Goal: Task Accomplishment & Management: Manage account settings

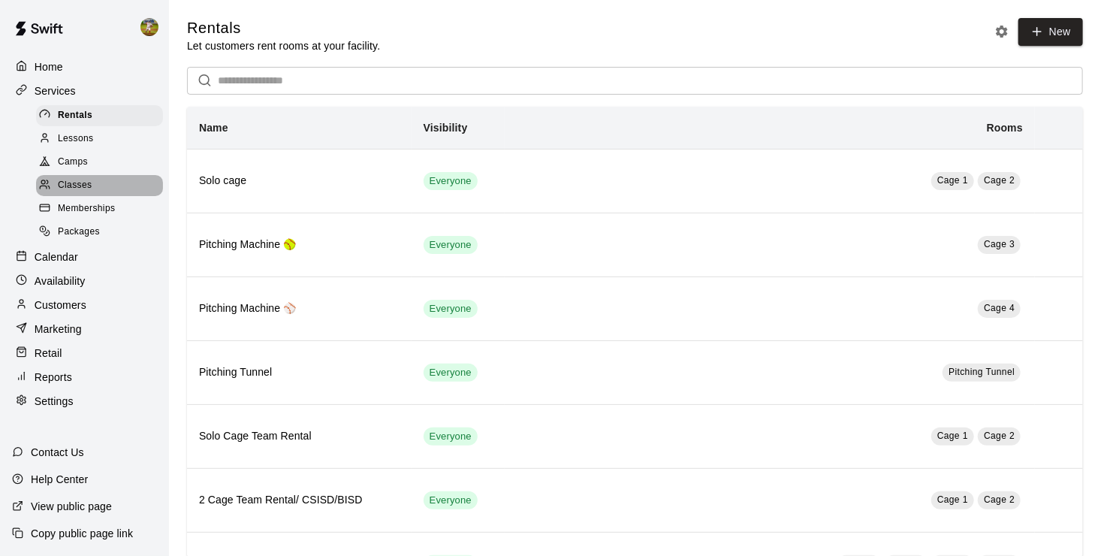
click at [101, 192] on div "Classes" at bounding box center [99, 185] width 127 height 21
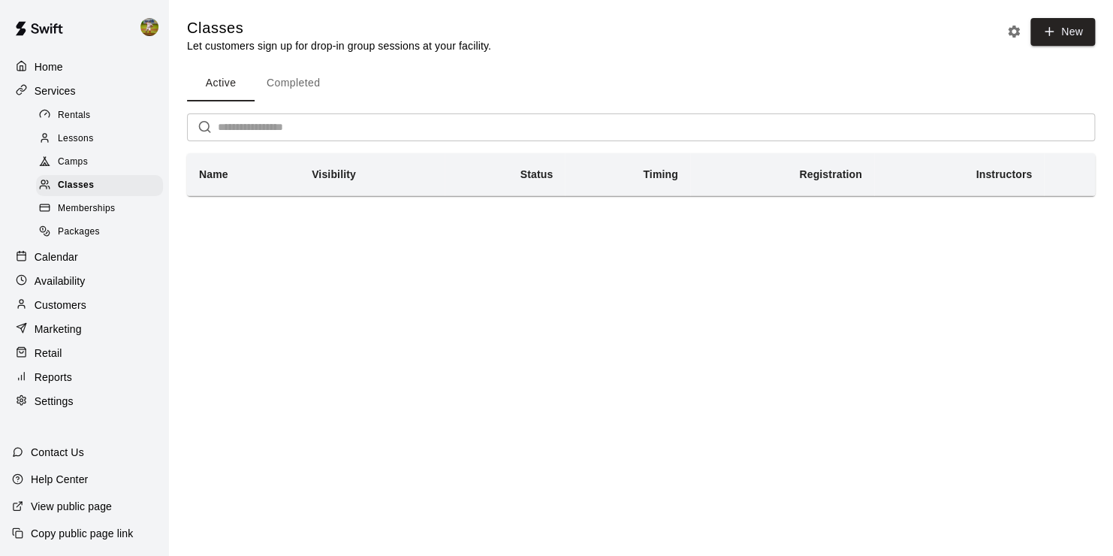
click at [74, 263] on p "Calendar" at bounding box center [57, 256] width 44 height 15
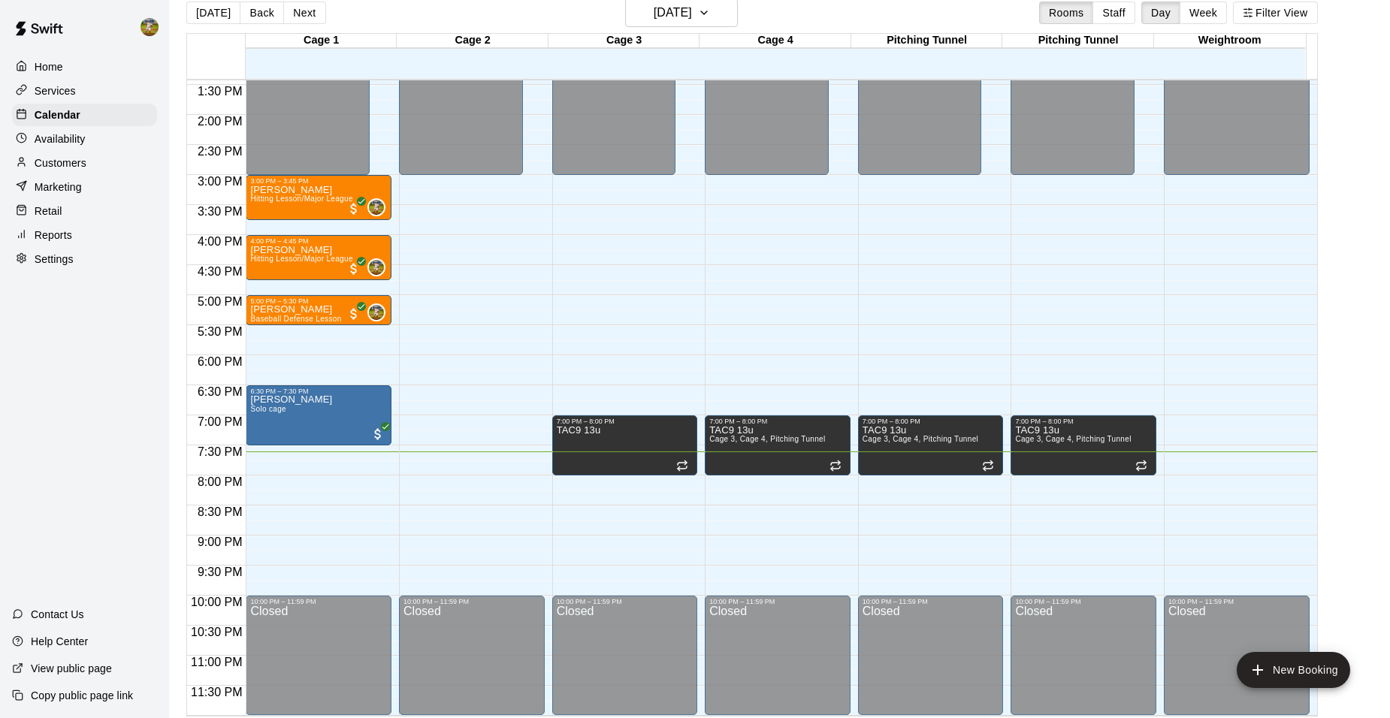
scroll to position [24, 0]
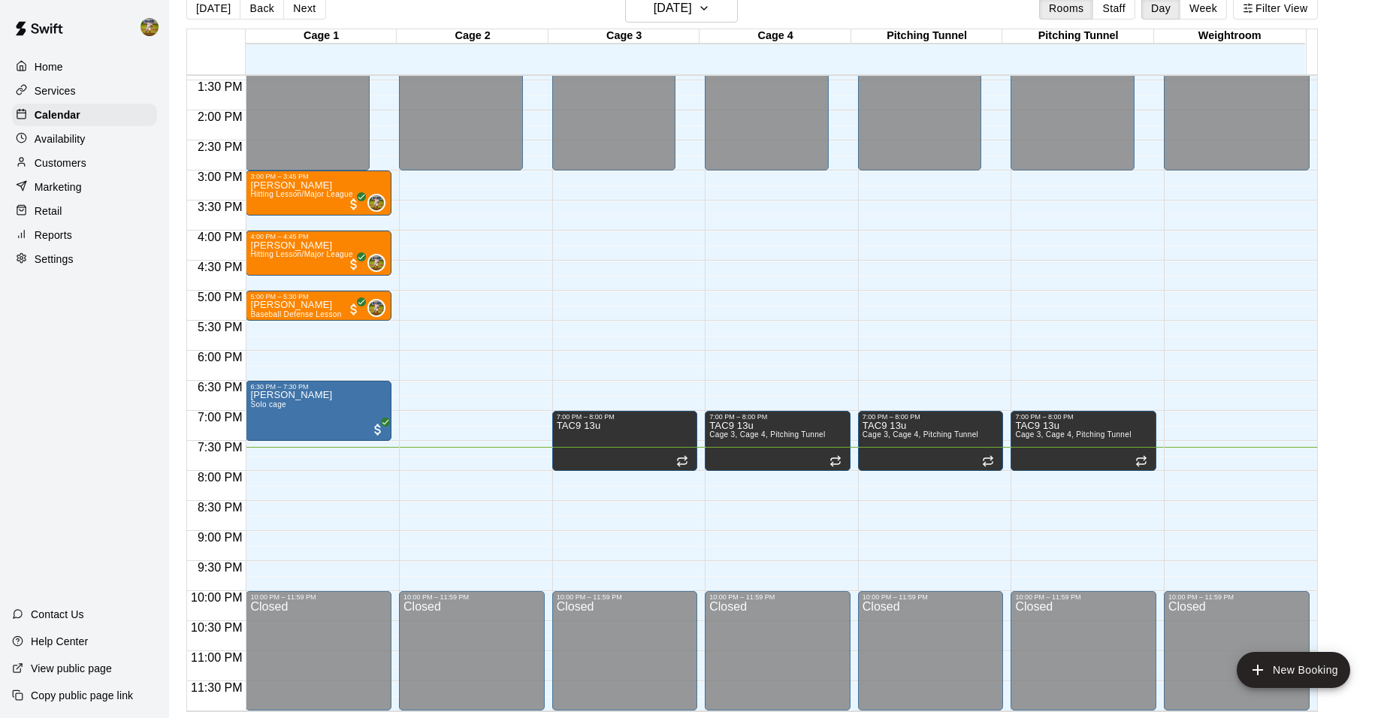
click at [100, 164] on div "Customers" at bounding box center [84, 163] width 145 height 23
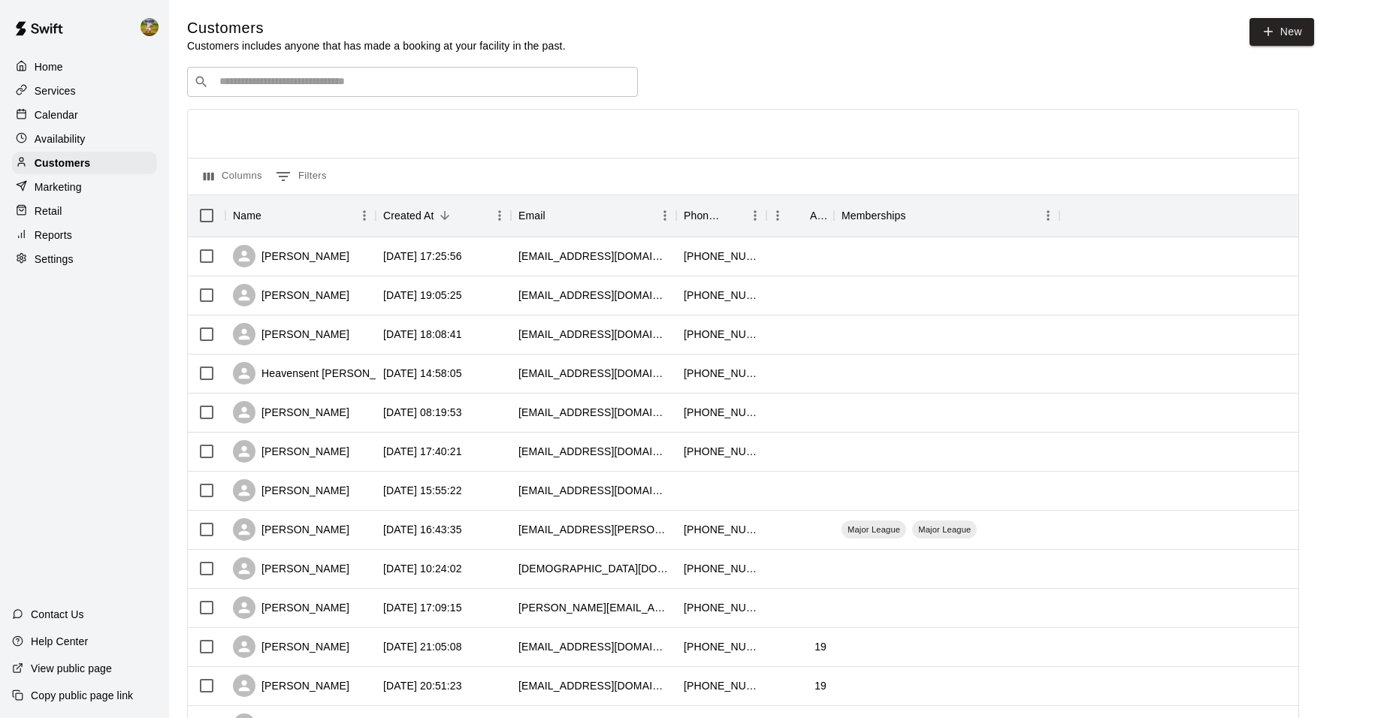
click at [390, 74] on div "​ ​" at bounding box center [412, 82] width 451 height 30
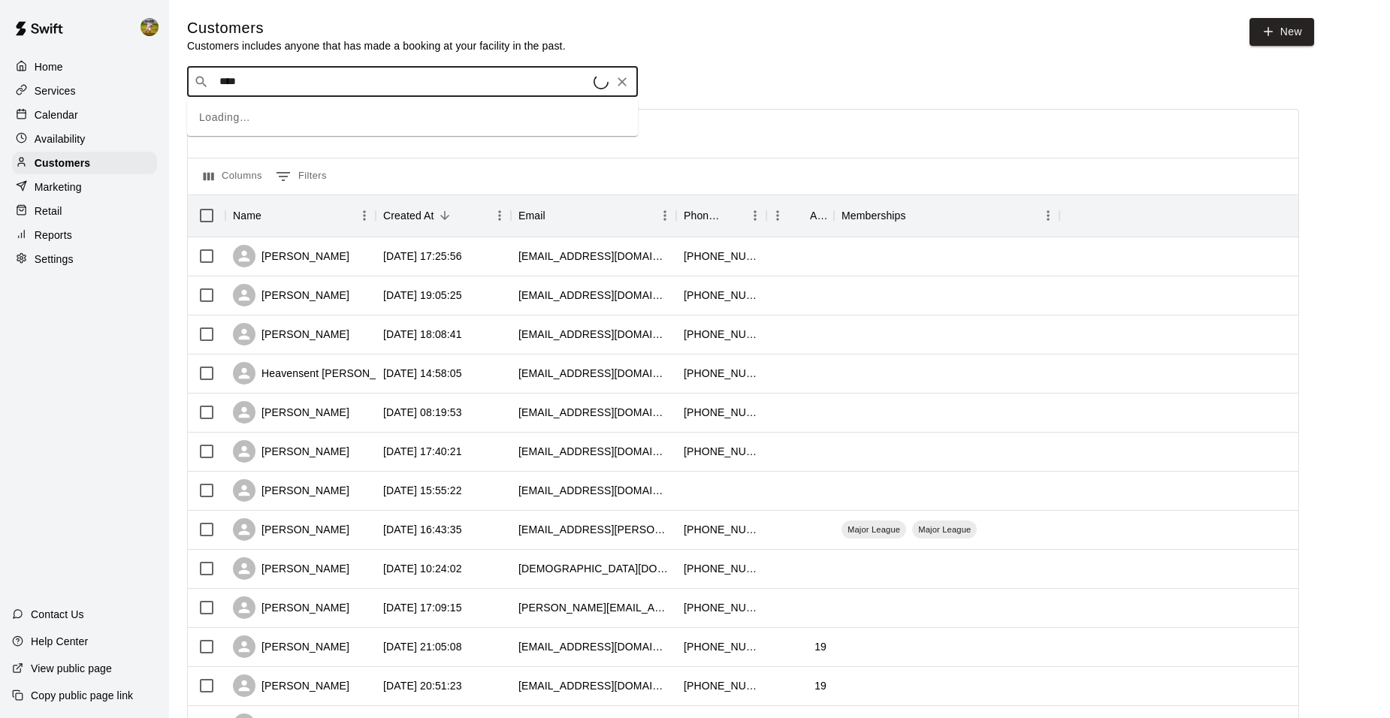
type input "*****"
click at [390, 113] on div "[PERSON_NAME] [EMAIL_ADDRESS][DOMAIN_NAME]" at bounding box center [427, 123] width 397 height 32
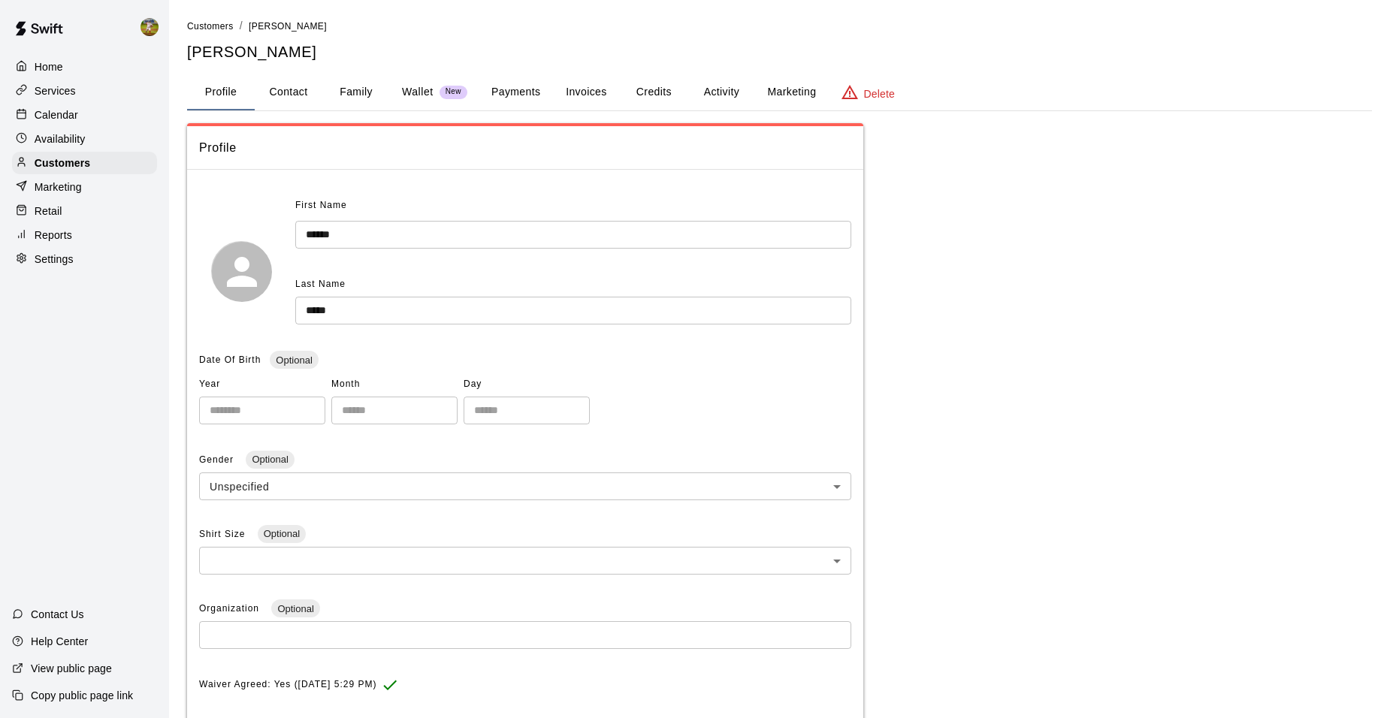
click at [512, 87] on button "Payments" at bounding box center [515, 92] width 73 height 36
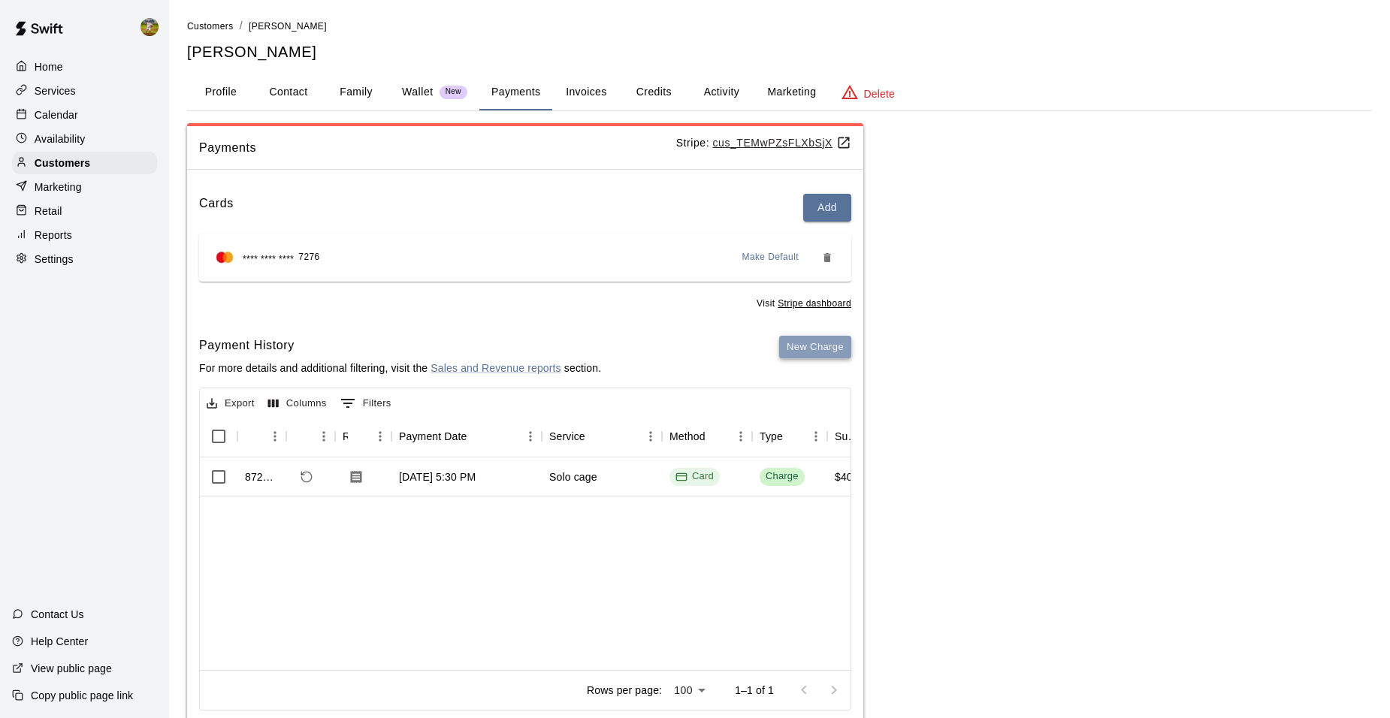
click at [820, 349] on button "New Charge" at bounding box center [815, 347] width 72 height 23
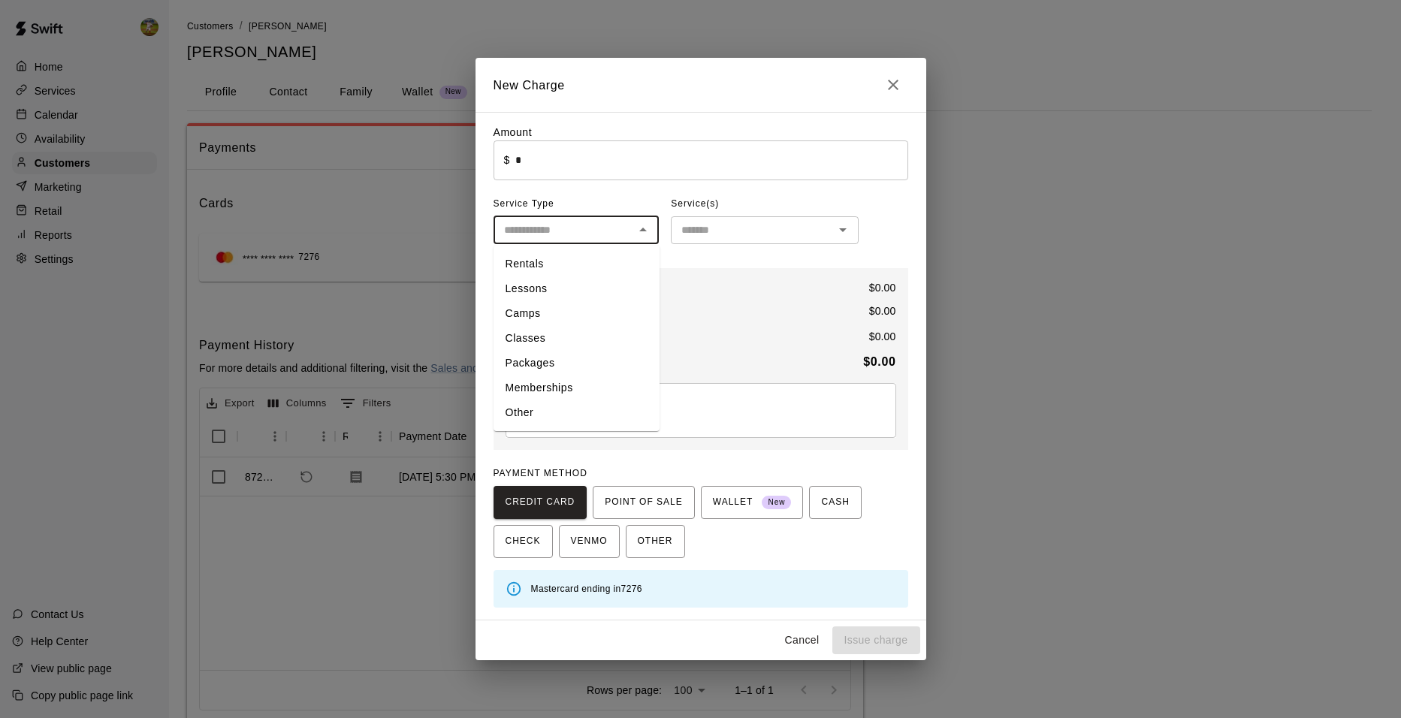
click at [557, 232] on input "text" at bounding box center [564, 230] width 132 height 19
click at [560, 263] on li "Rentals" at bounding box center [576, 264] width 166 height 25
type input "*******"
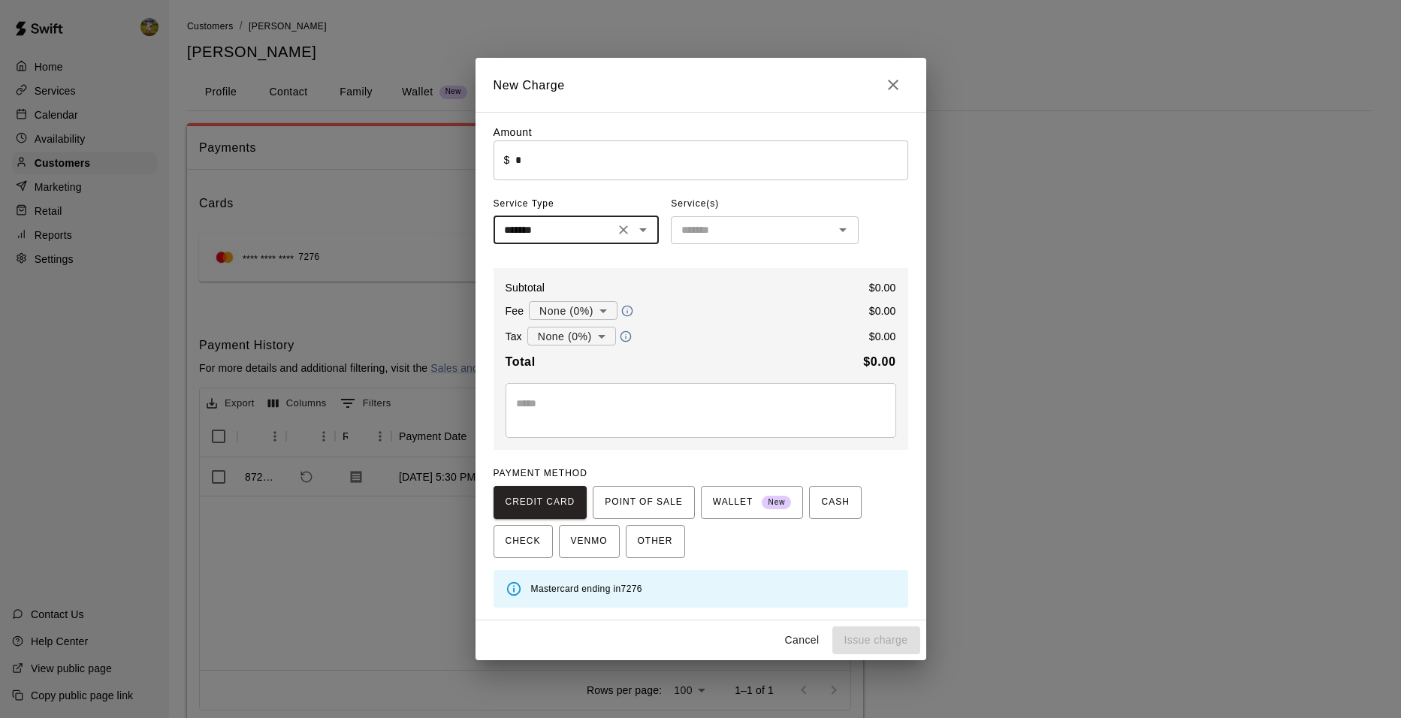
click at [575, 159] on input "*" at bounding box center [711, 160] width 392 height 40
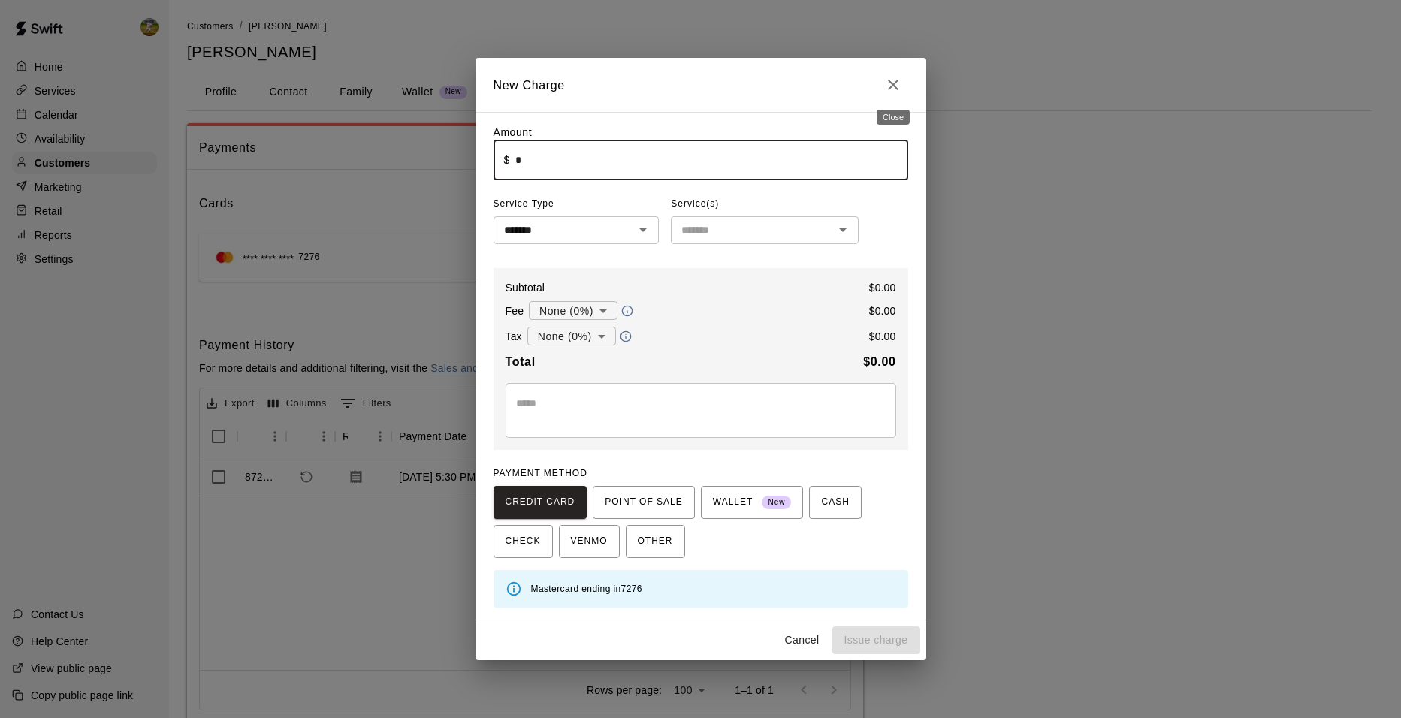
click at [897, 80] on icon "Close" at bounding box center [893, 85] width 11 height 11
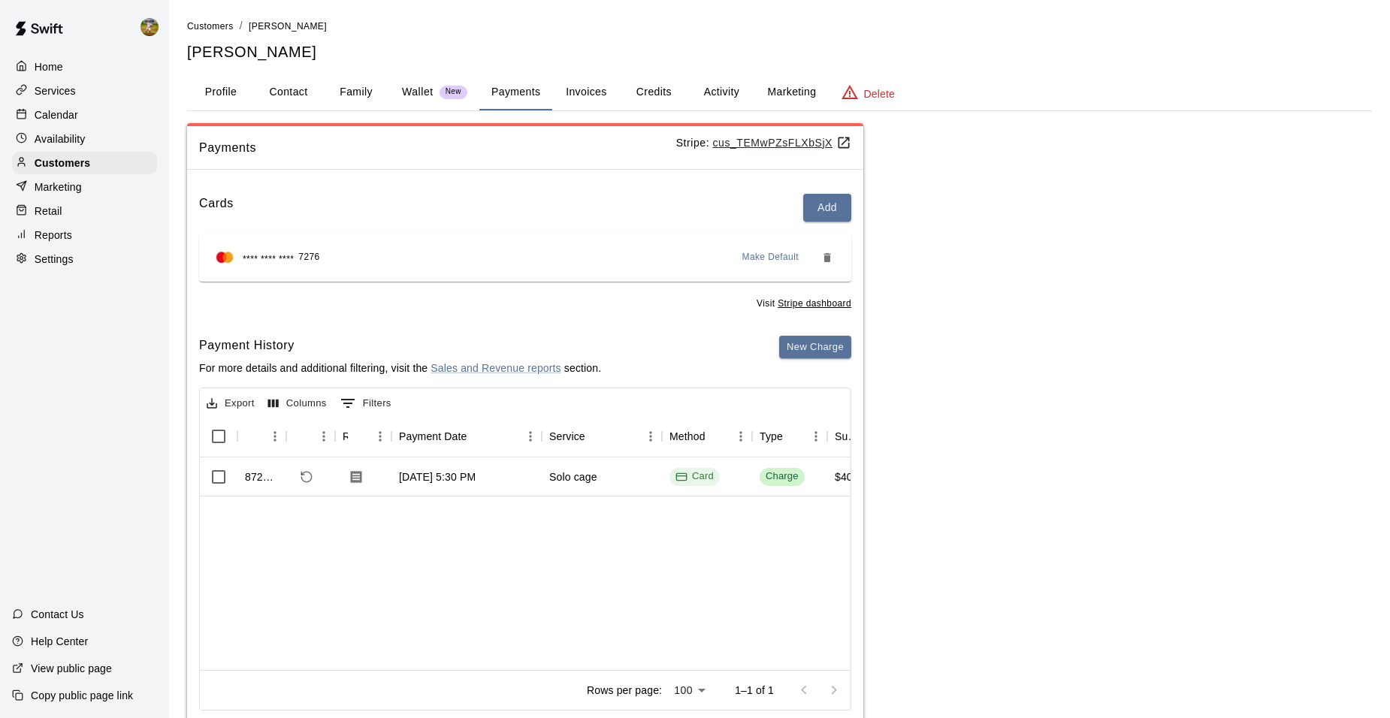
click at [54, 67] on p "Home" at bounding box center [49, 66] width 29 height 15
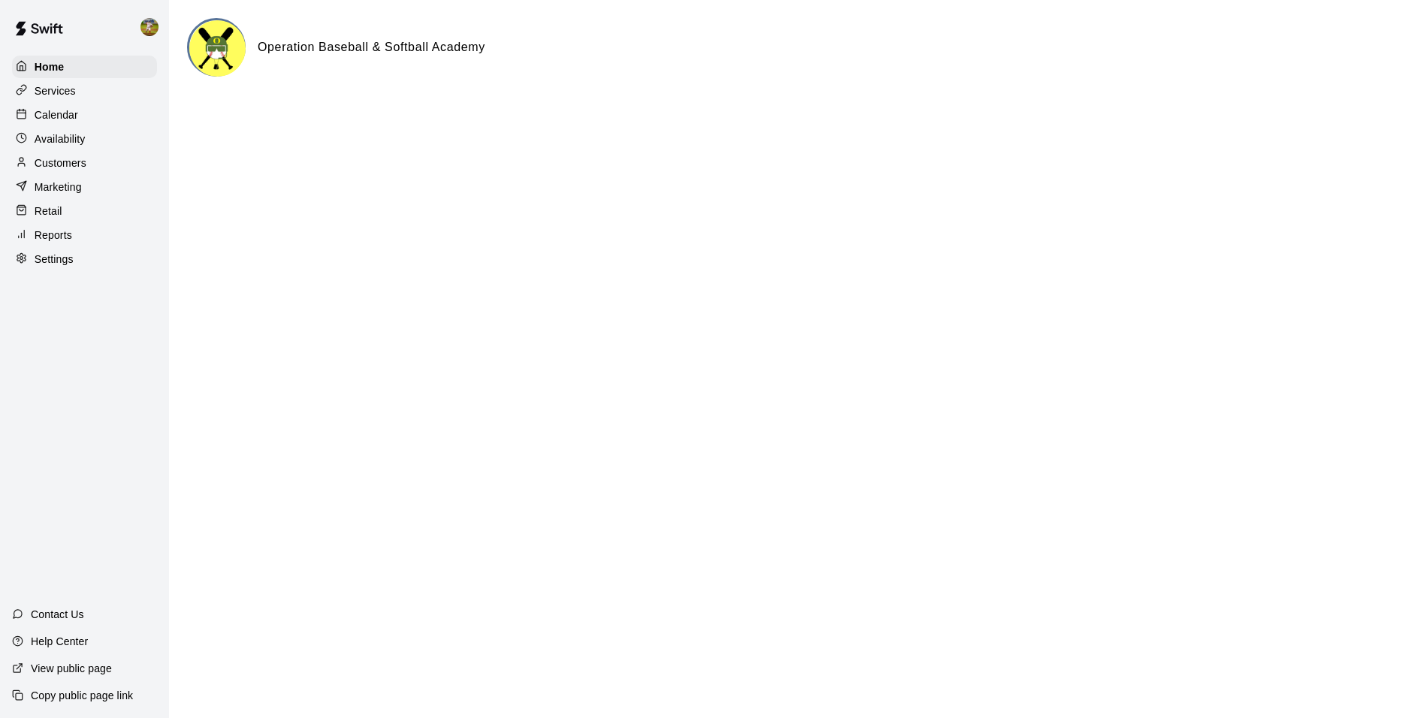
click at [590, 120] on html "Home Services Calendar Availability Customers Marketing Retail Reports Settings…" at bounding box center [700, 60] width 1401 height 120
click at [577, 120] on html "Home Services Calendar Availability Customers Marketing Retail Reports Settings…" at bounding box center [700, 60] width 1401 height 120
click at [68, 128] on div "Home Services Calendar Availability Customers Marketing Retail Reports Settings" at bounding box center [84, 163] width 169 height 218
click at [68, 122] on p "Calendar" at bounding box center [57, 114] width 44 height 15
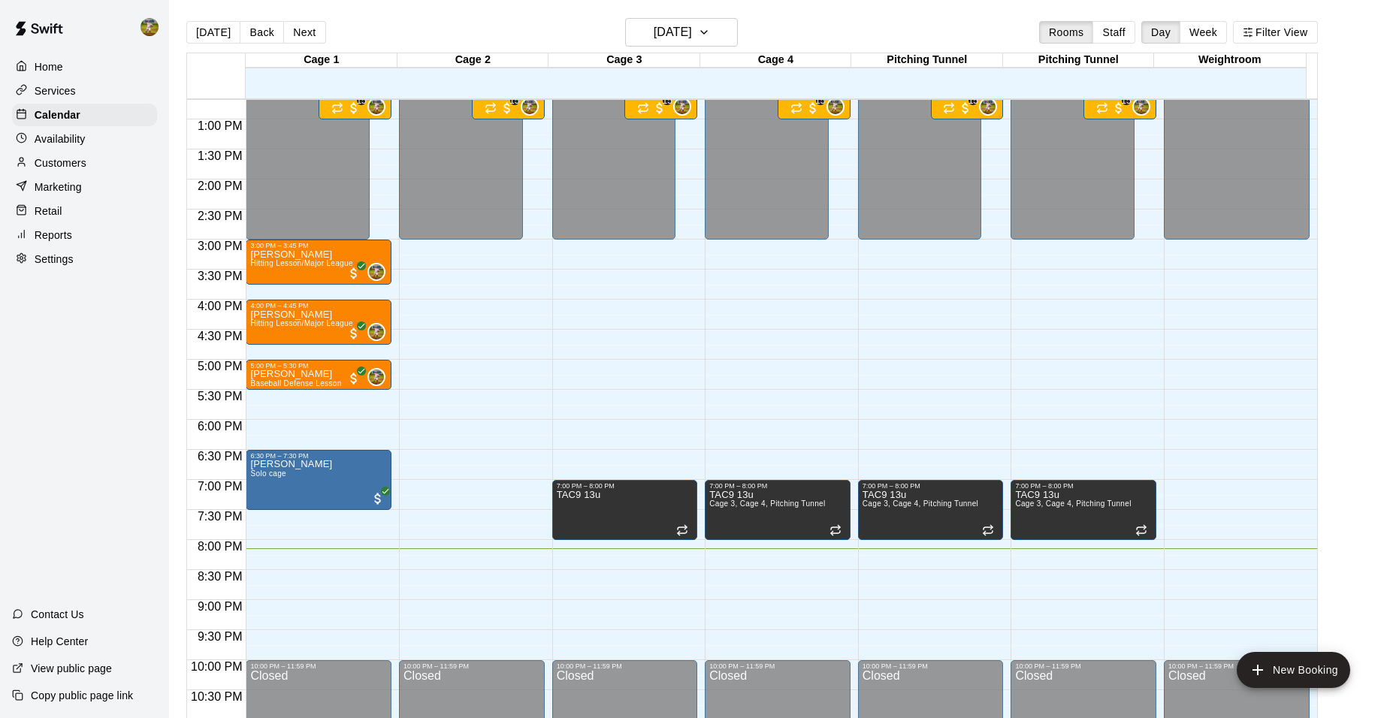
scroll to position [762, 0]
